Goal: Check status: Check status

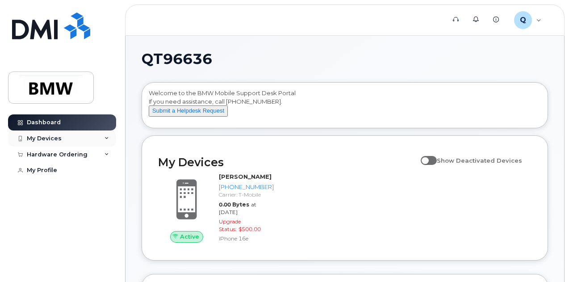
click at [54, 138] on div "My Devices" at bounding box center [44, 138] width 35 height 7
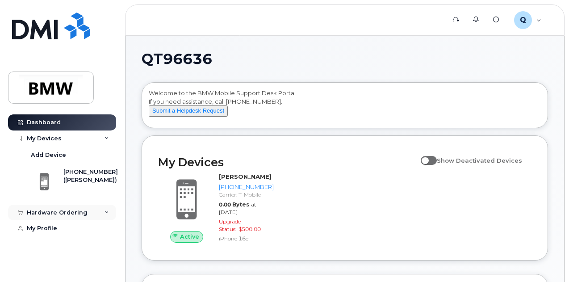
click at [73, 212] on div "Hardware Ordering" at bounding box center [57, 212] width 61 height 7
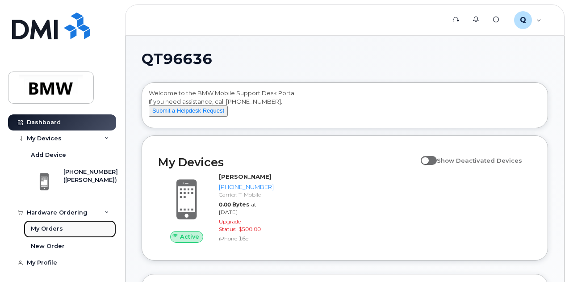
click at [42, 228] on div "My Orders" at bounding box center [47, 229] width 32 height 8
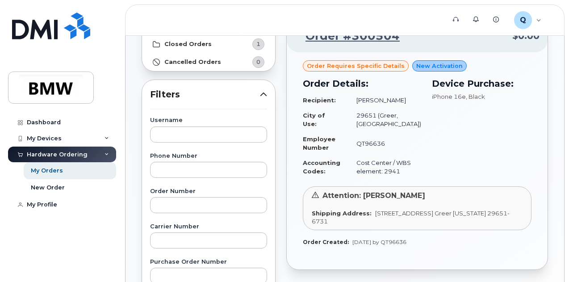
click at [555, 234] on div "Orders Download Excel Report Start New Order All Orders 2 Open Orders 1 Process…" at bounding box center [344, 273] width 439 height 681
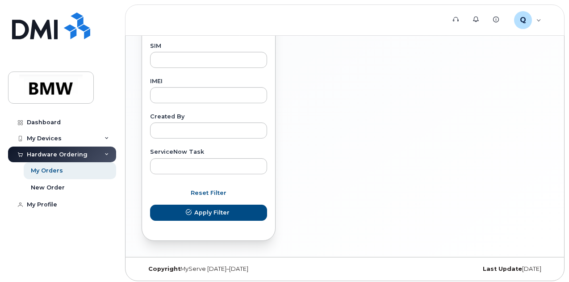
scroll to position [463, 0]
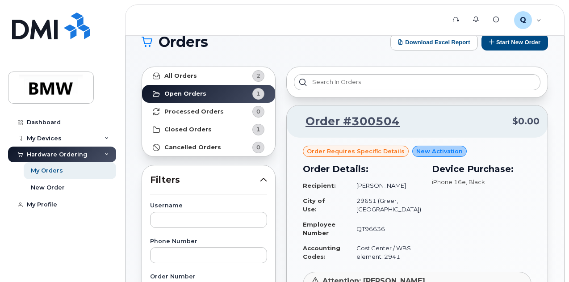
drag, startPoint x: 556, startPoint y: 181, endPoint x: 536, endPoint y: 228, distance: 50.4
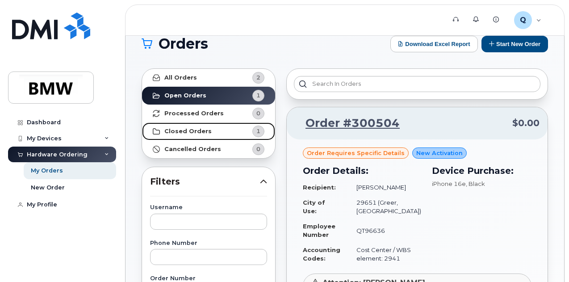
click at [192, 131] on strong "Closed Orders" at bounding box center [187, 131] width 47 height 7
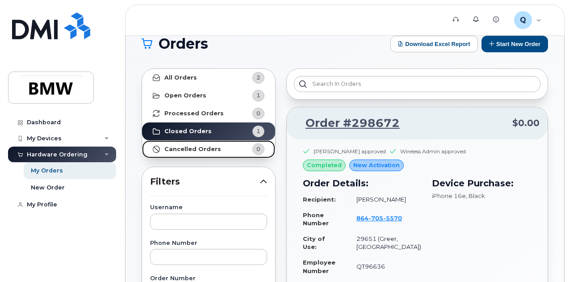
click at [196, 146] on strong "Cancelled Orders" at bounding box center [192, 149] width 57 height 7
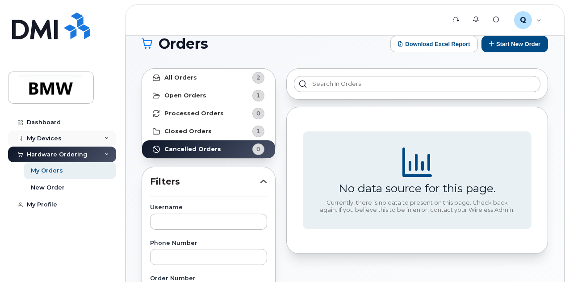
click at [93, 142] on div "My Devices" at bounding box center [62, 138] width 108 height 16
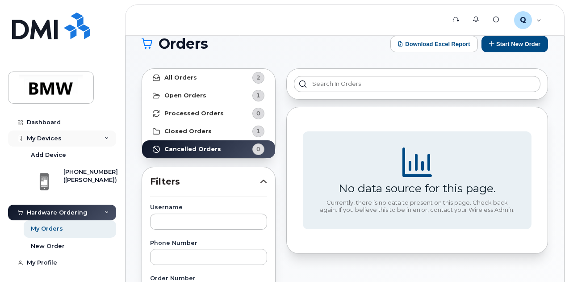
click at [45, 134] on div "My Devices" at bounding box center [62, 138] width 108 height 16
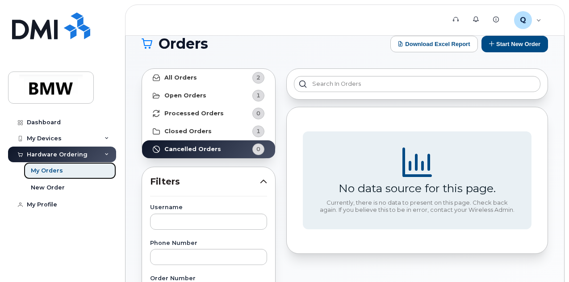
click at [57, 170] on div "My Orders" at bounding box center [47, 171] width 32 height 8
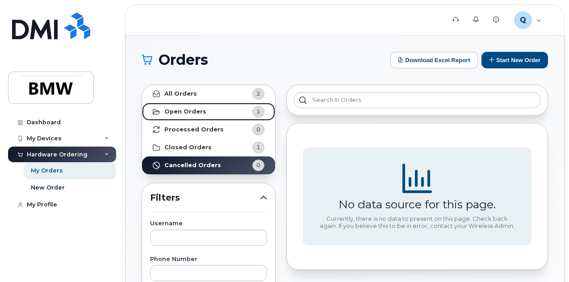
click at [186, 110] on strong "Open Orders" at bounding box center [185, 111] width 42 height 7
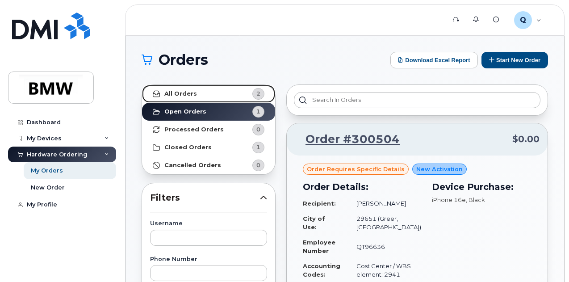
click at [189, 92] on strong "All Orders" at bounding box center [180, 93] width 33 height 7
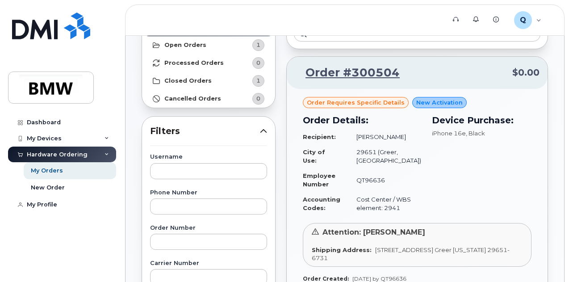
click at [479, 201] on div "Device Purchase: iPhone 16e , Black" at bounding box center [481, 164] width 110 height 113
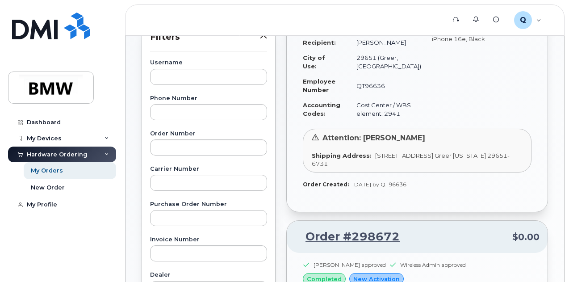
click at [479, 188] on div "Order Created: Sep 11, 2025 by QT96636" at bounding box center [417, 184] width 229 height 8
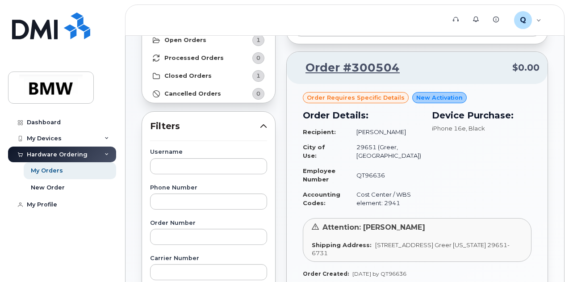
scroll to position [54, 0]
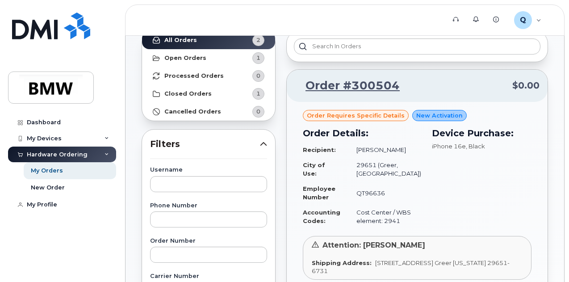
click at [414, 181] on div "Order Details: Recipient: Brittany Vermillion City of Use: 29651 (Greer, SC) Em…" at bounding box center [361, 177] width 129 height 113
click at [343, 84] on link "Order #300504" at bounding box center [347, 86] width 105 height 16
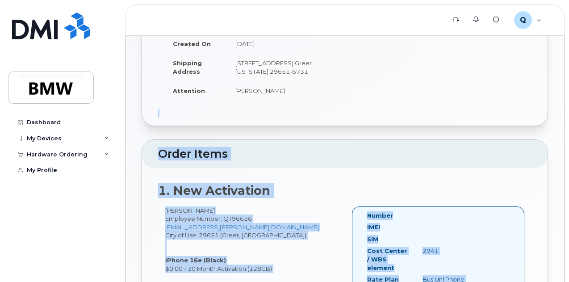
scroll to position [343, 0]
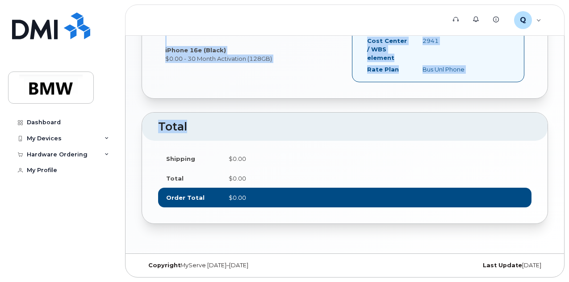
drag, startPoint x: 504, startPoint y: 193, endPoint x: 549, endPoint y: 303, distance: 118.3
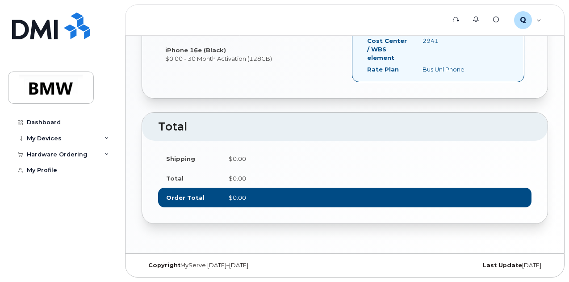
click at [449, 125] on h2 "Total" at bounding box center [344, 127] width 373 height 13
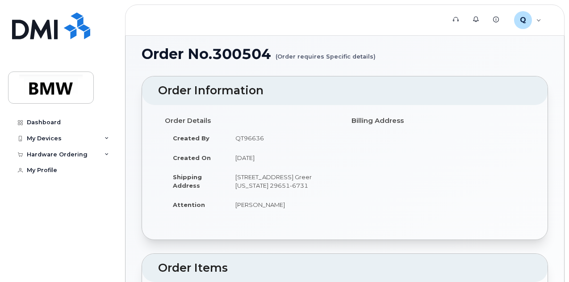
scroll to position [0, 0]
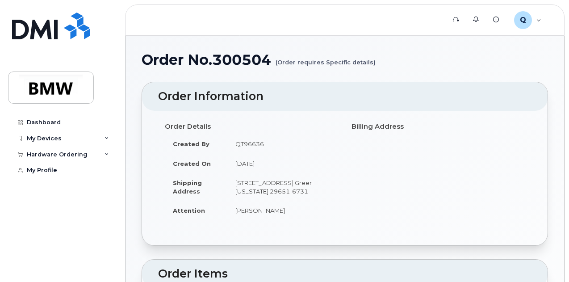
click at [366, 125] on h4 "Billing Address" at bounding box center [437, 127] width 173 height 8
click at [539, 22] on div "Q QT96636 Employee" at bounding box center [528, 20] width 40 height 18
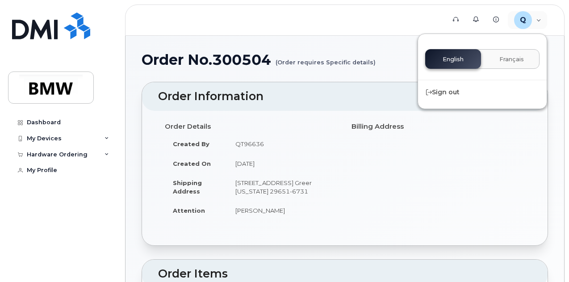
click at [395, 53] on h1 "Order No.300504 (Order requires Specific details)" at bounding box center [345, 60] width 406 height 16
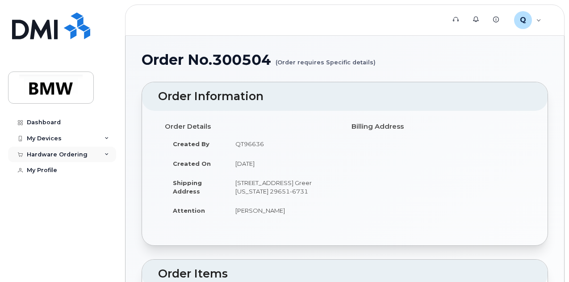
click at [86, 156] on div "Hardware Ordering" at bounding box center [62, 154] width 108 height 16
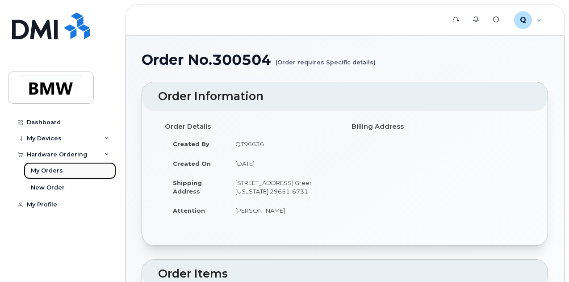
click at [67, 175] on link "My Orders" at bounding box center [70, 170] width 92 height 17
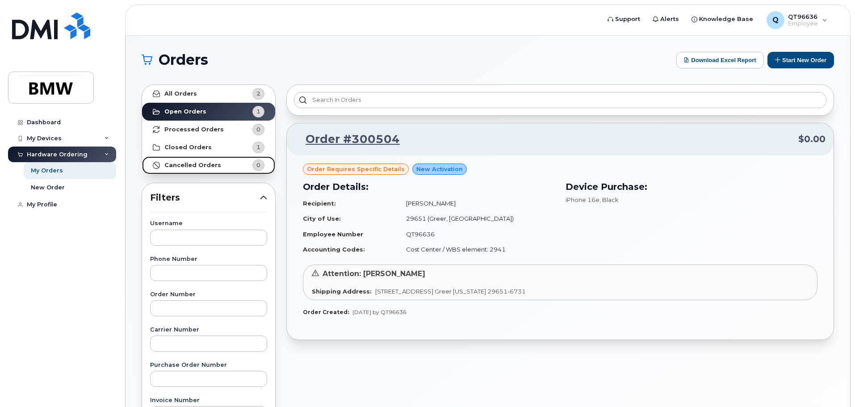
click at [188, 165] on strong "Cancelled Orders" at bounding box center [192, 165] width 57 height 7
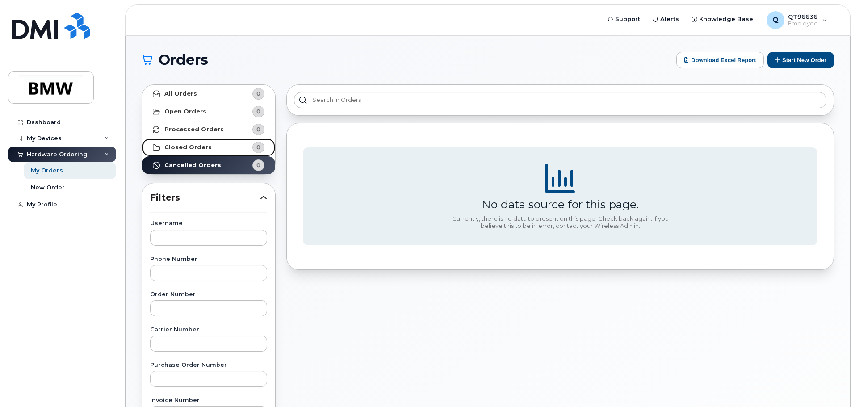
click at [199, 149] on strong "Closed Orders" at bounding box center [187, 147] width 47 height 7
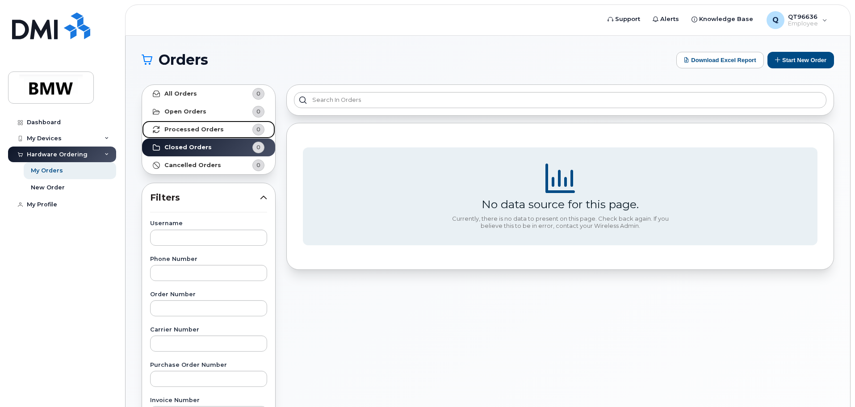
click at [203, 132] on strong "Processed Orders" at bounding box center [193, 129] width 59 height 7
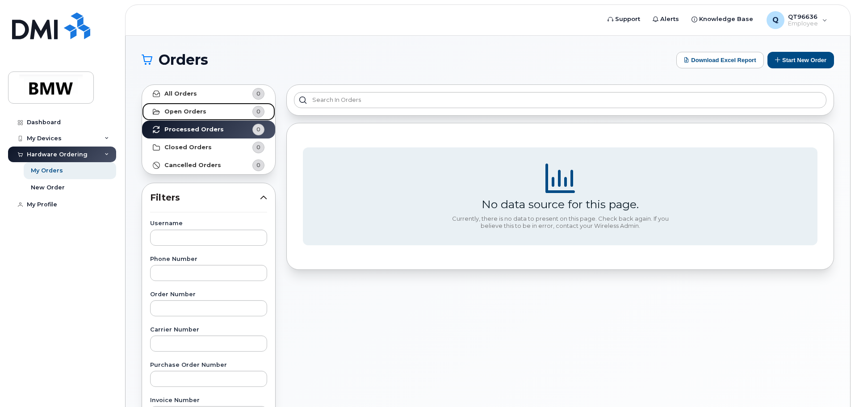
click at [213, 113] on link "Open Orders 0" at bounding box center [208, 112] width 133 height 18
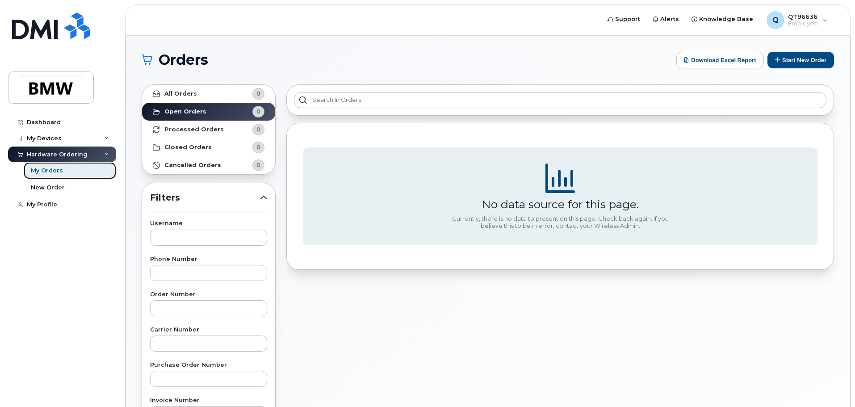
click at [57, 169] on div "My Orders" at bounding box center [47, 171] width 32 height 8
click at [104, 156] on icon at bounding box center [106, 154] width 4 height 4
click at [105, 156] on icon at bounding box center [106, 154] width 4 height 4
click at [75, 169] on link "My Orders" at bounding box center [70, 170] width 92 height 17
click at [181, 96] on strong "All Orders" at bounding box center [180, 93] width 33 height 7
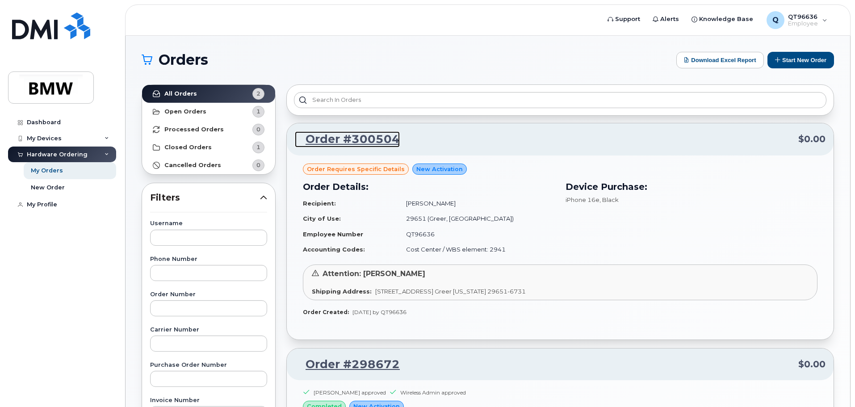
click at [356, 143] on link "Order #300504" at bounding box center [347, 139] width 105 height 16
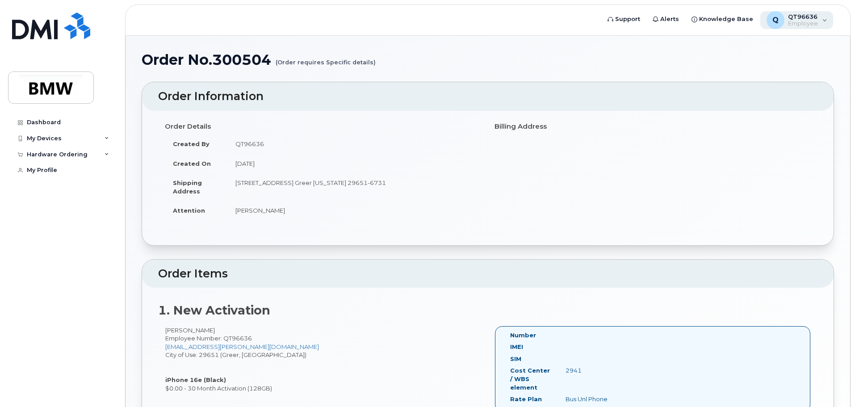
click at [812, 22] on span "Employee" at bounding box center [803, 23] width 30 height 7
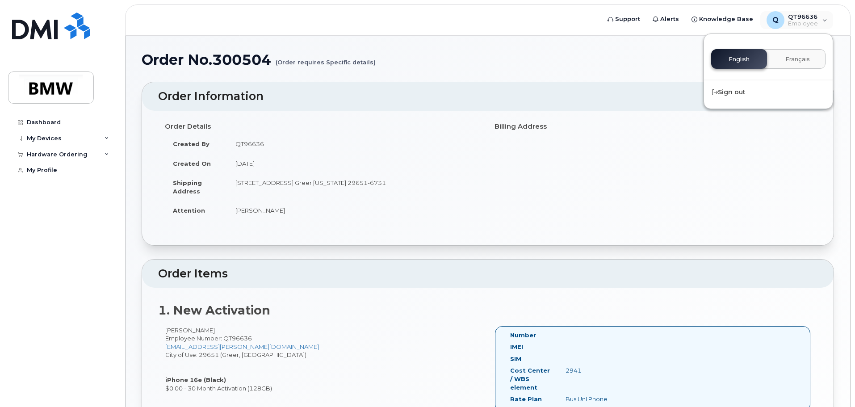
click at [647, 73] on div "Order No.300504 (Order requires Specific details)" at bounding box center [488, 67] width 692 height 30
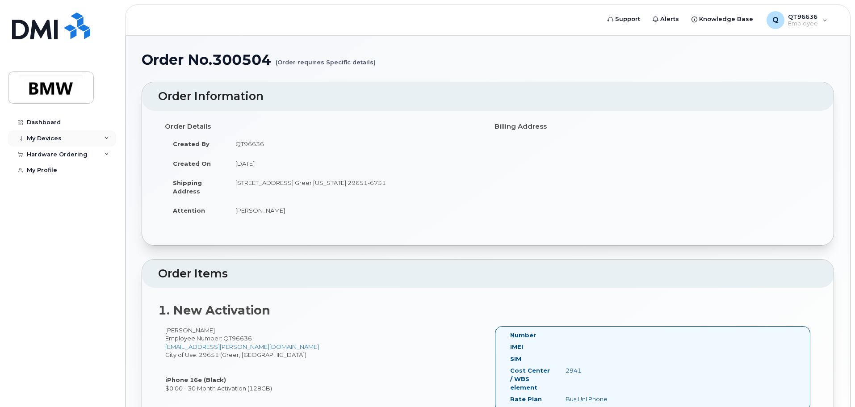
click at [108, 142] on div "My Devices" at bounding box center [62, 138] width 108 height 16
click at [106, 139] on icon at bounding box center [106, 138] width 4 height 4
click at [104, 156] on div "Hardware Ordering" at bounding box center [62, 154] width 108 height 16
click at [50, 167] on div "My Orders" at bounding box center [47, 171] width 32 height 8
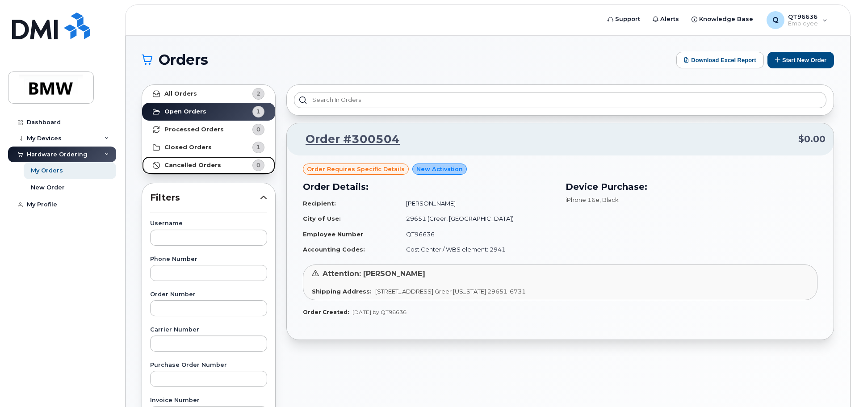
click at [258, 161] on span "0" at bounding box center [258, 165] width 4 height 8
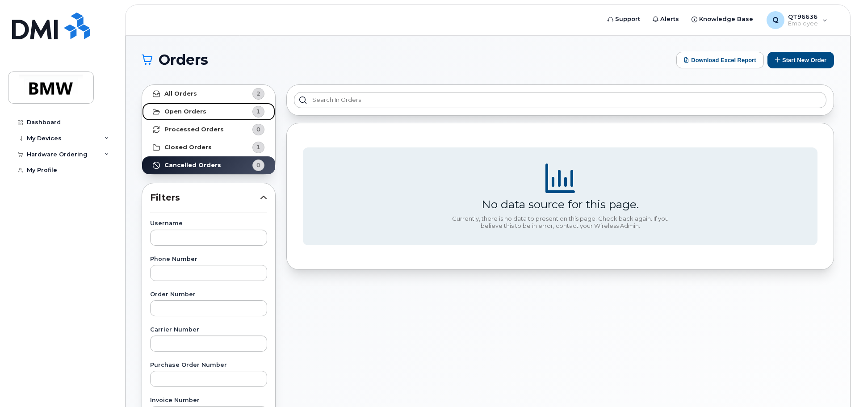
click at [254, 112] on div "1" at bounding box center [258, 112] width 12 height 12
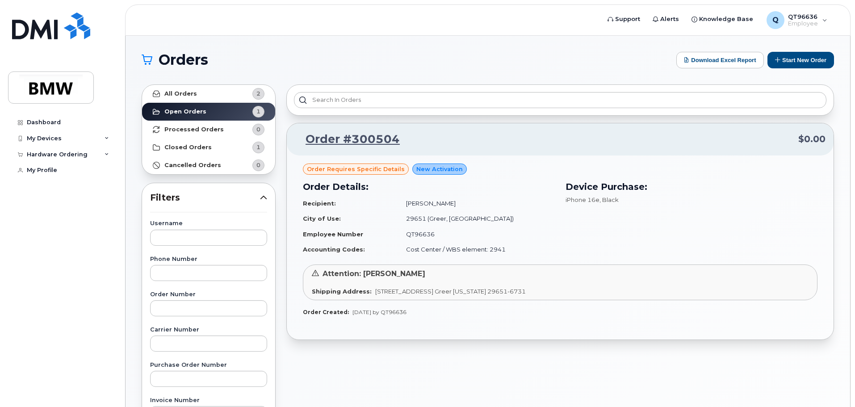
click at [692, 288] on div "Shipping Address: [STREET_ADDRESS] Greer [US_STATE] 29651-6731" at bounding box center [560, 291] width 497 height 8
click at [56, 122] on div "Dashboard" at bounding box center [44, 122] width 34 height 7
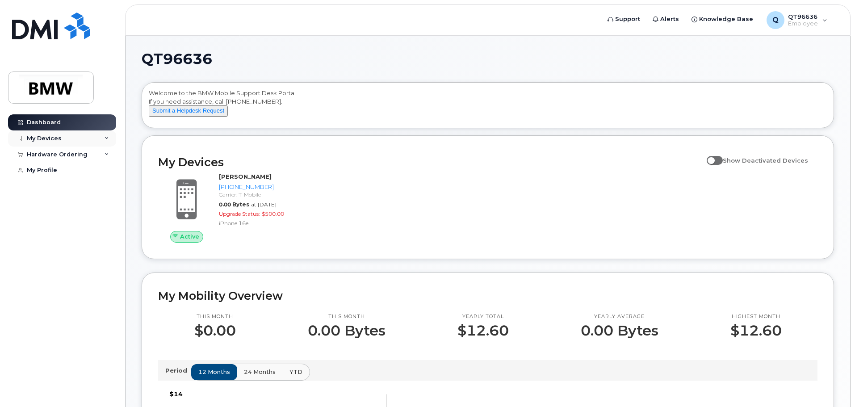
click at [71, 135] on div "My Devices" at bounding box center [62, 138] width 108 height 16
click at [502, 221] on div "Active [PERSON_NAME] [PHONE_NUMBER] Carrier: T-Mobile 0.00 Bytes at [DATE] Upgr…" at bounding box center [488, 207] width 670 height 80
